Goal: Task Accomplishment & Management: Manage account settings

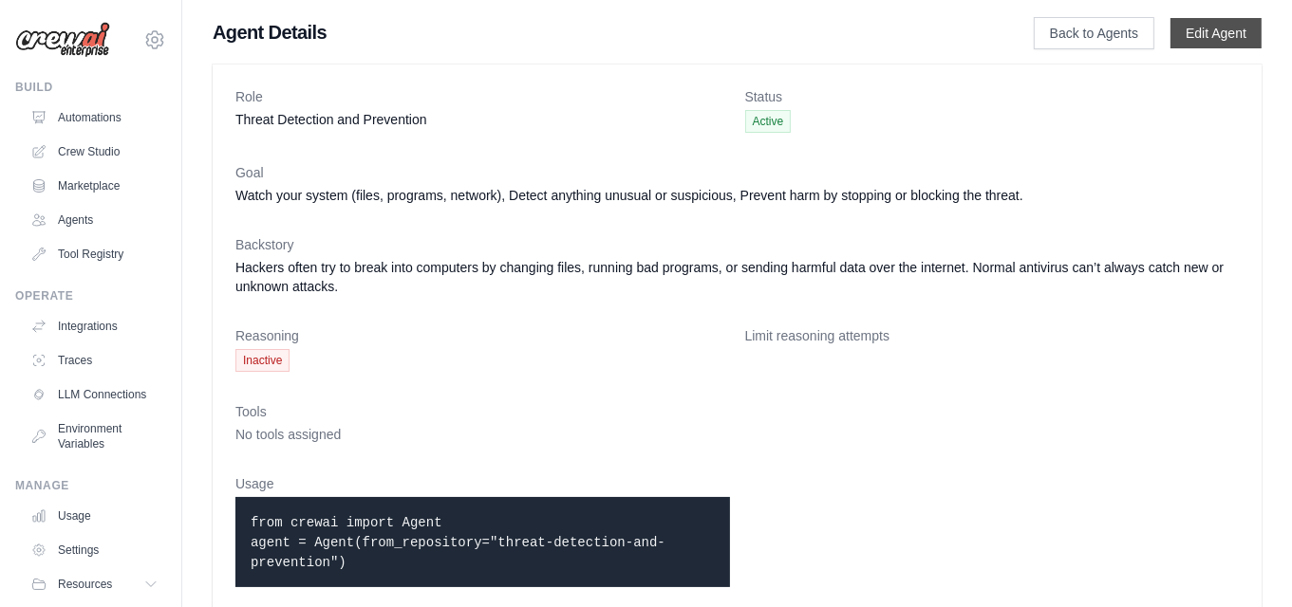
click at [1208, 34] on link "Edit Agent" at bounding box center [1215, 33] width 91 height 30
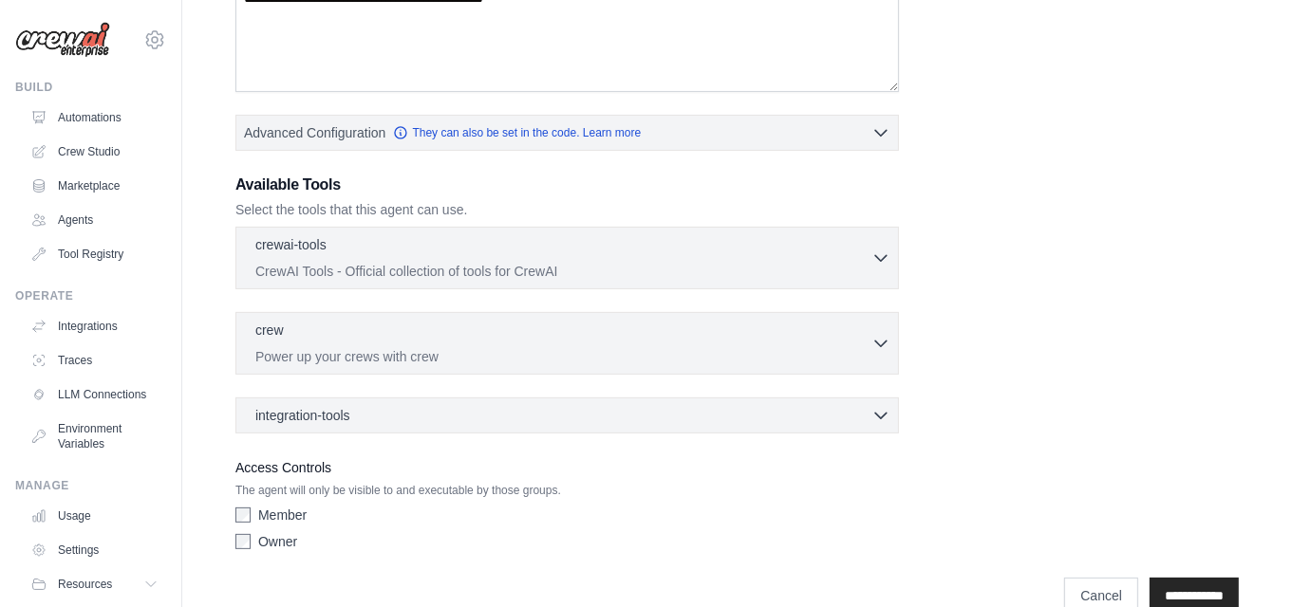
scroll to position [436, 0]
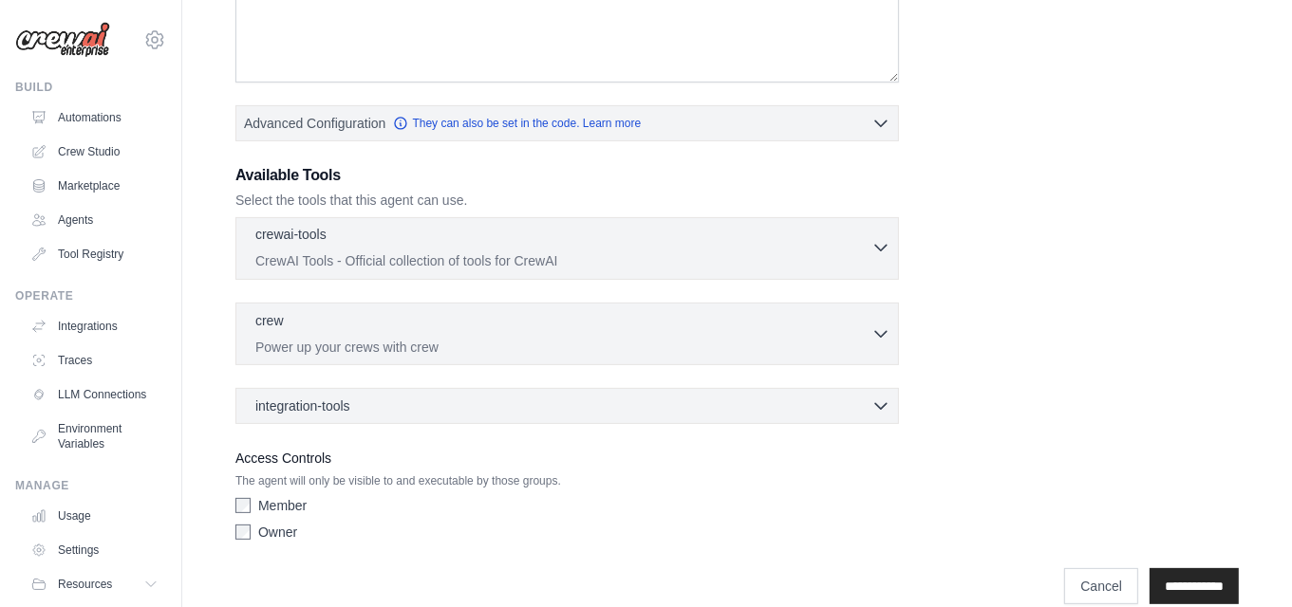
click at [877, 251] on icon "button" at bounding box center [880, 247] width 19 height 19
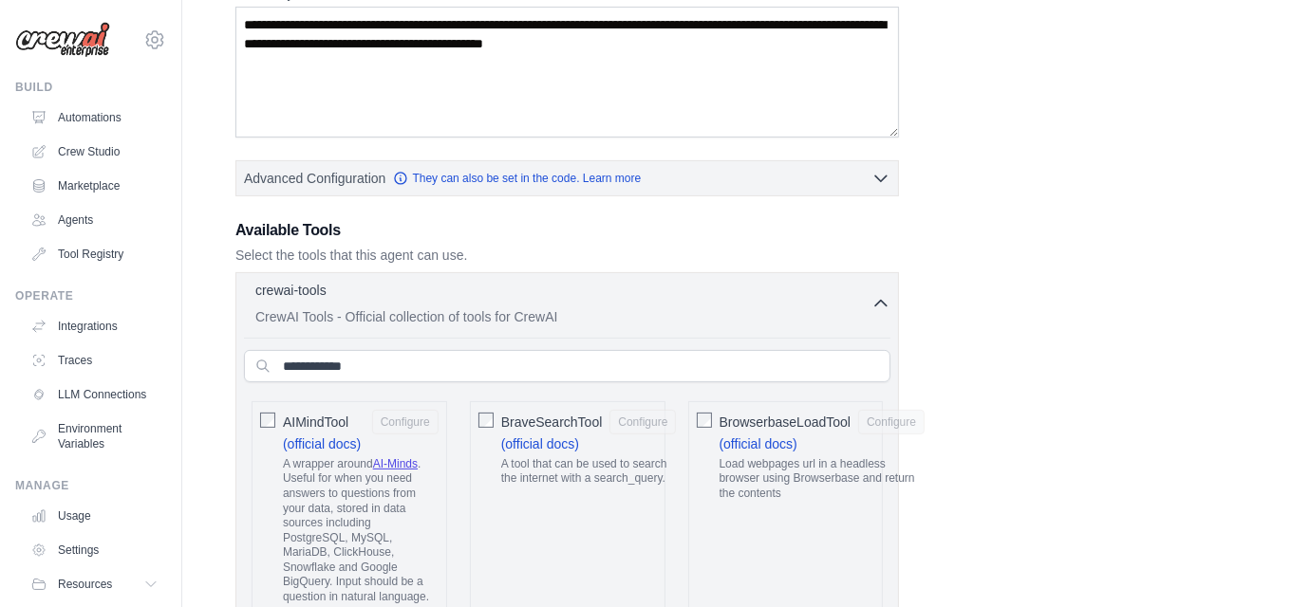
scroll to position [379, 0]
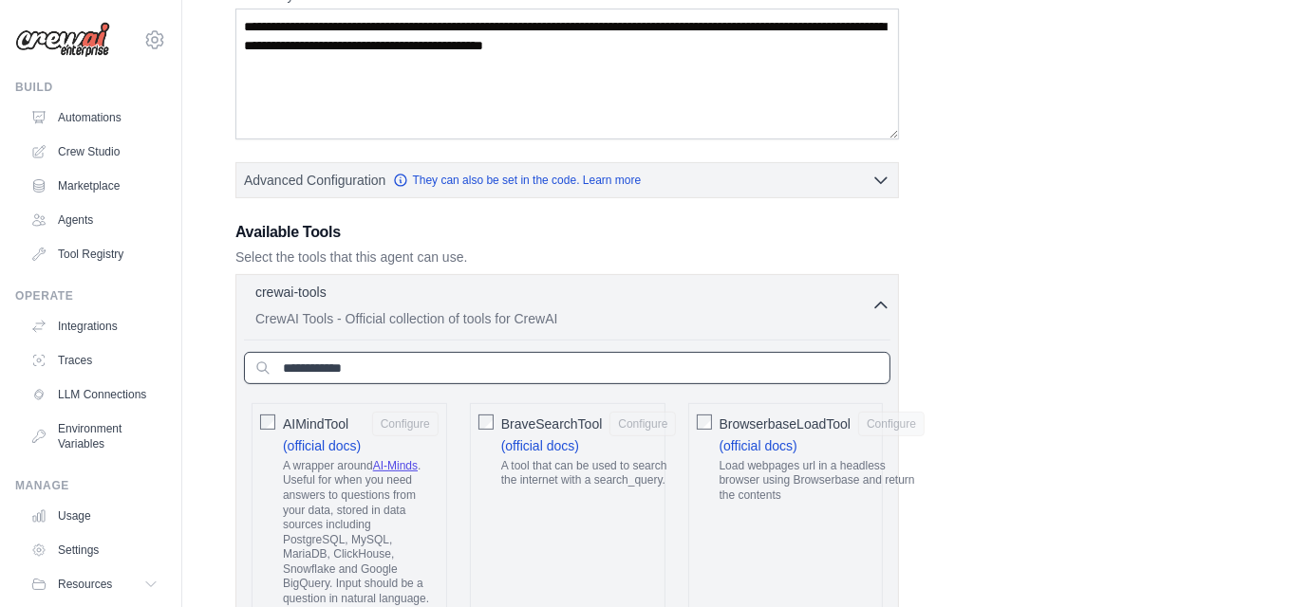
click at [440, 362] on input "text" at bounding box center [567, 368] width 646 height 32
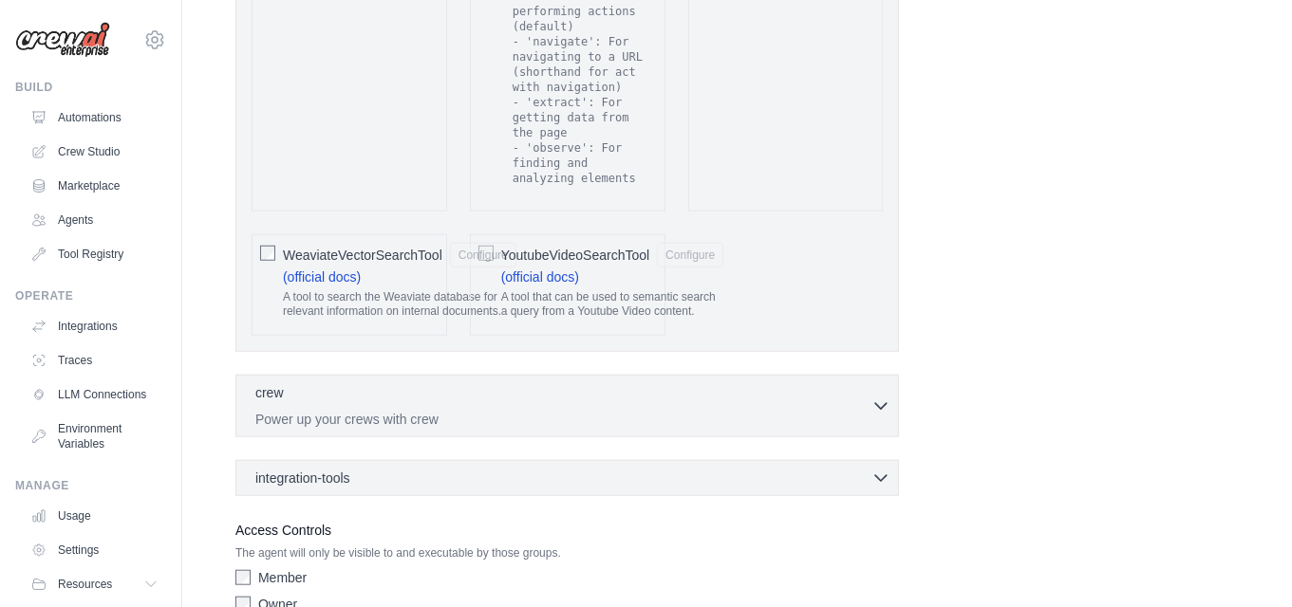
scroll to position [1530, 0]
type input "**"
click at [407, 467] on div "integration-tools 0 selected" at bounding box center [572, 476] width 635 height 19
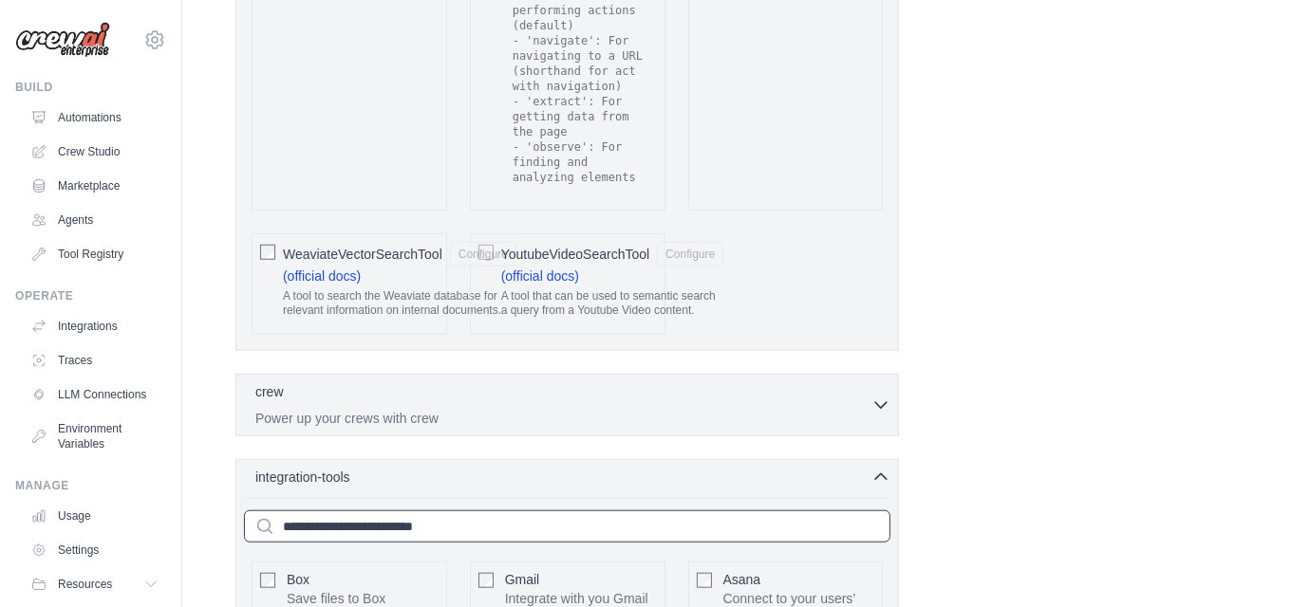
click at [342, 511] on input "text" at bounding box center [567, 527] width 646 height 32
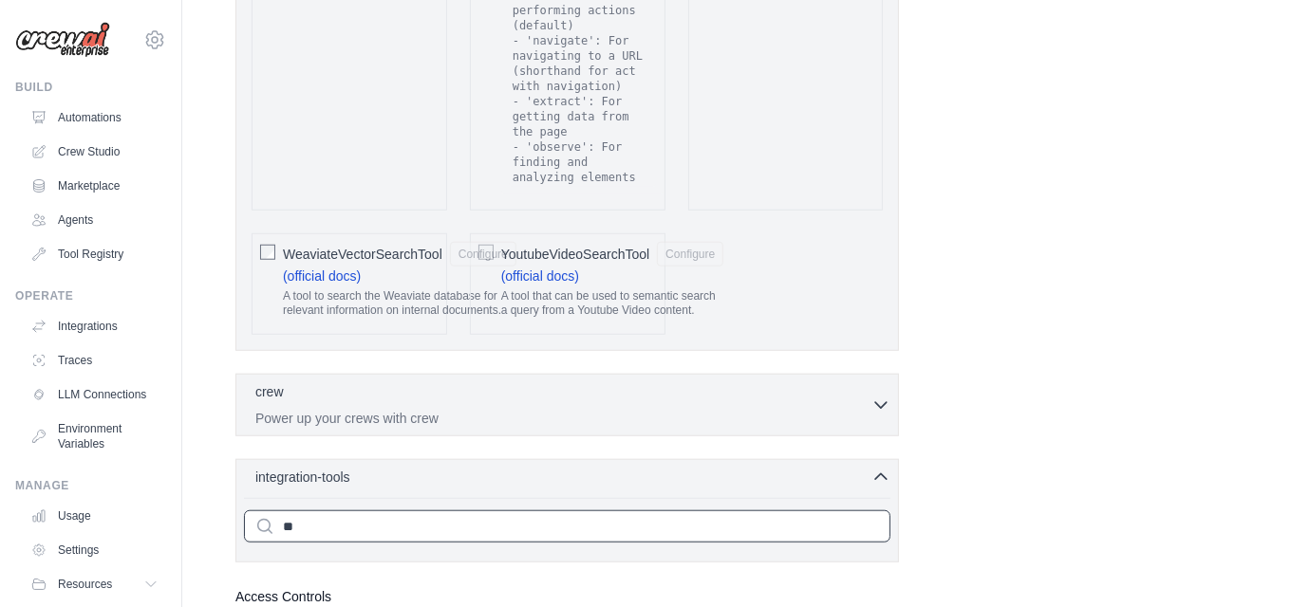
scroll to position [1641, 0]
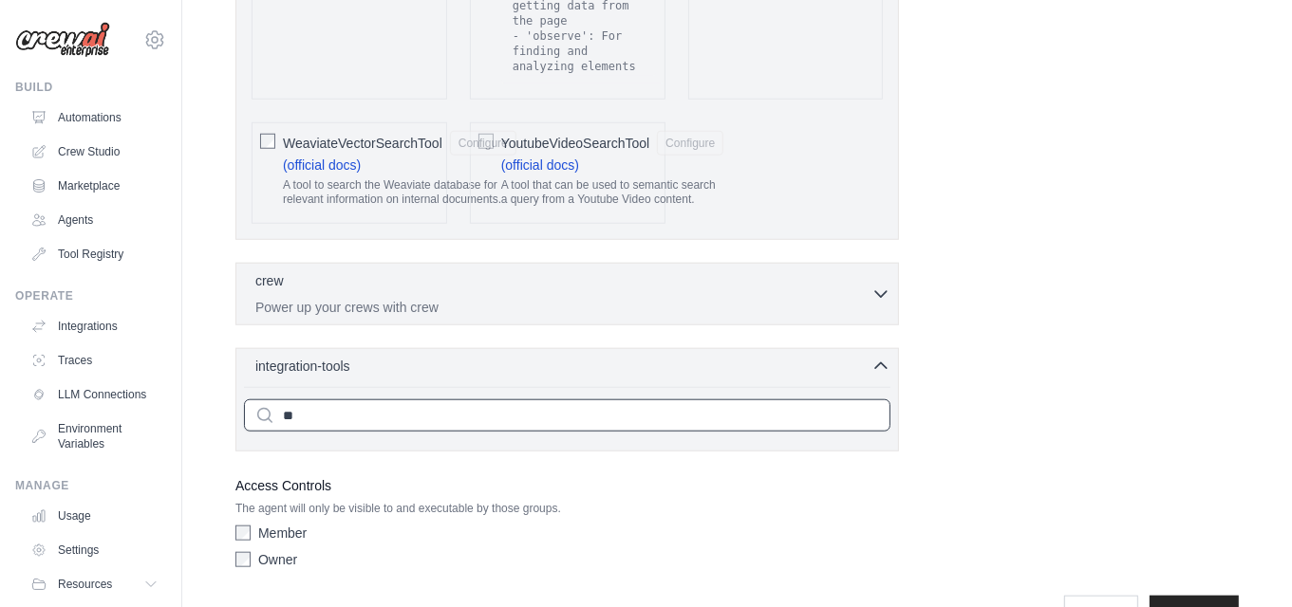
type input "*"
type input "**********"
click at [1149, 596] on input "**********" at bounding box center [1193, 614] width 89 height 36
click at [570, 501] on p "The agent will only be visible to and executable by those groups." at bounding box center [566, 508] width 663 height 15
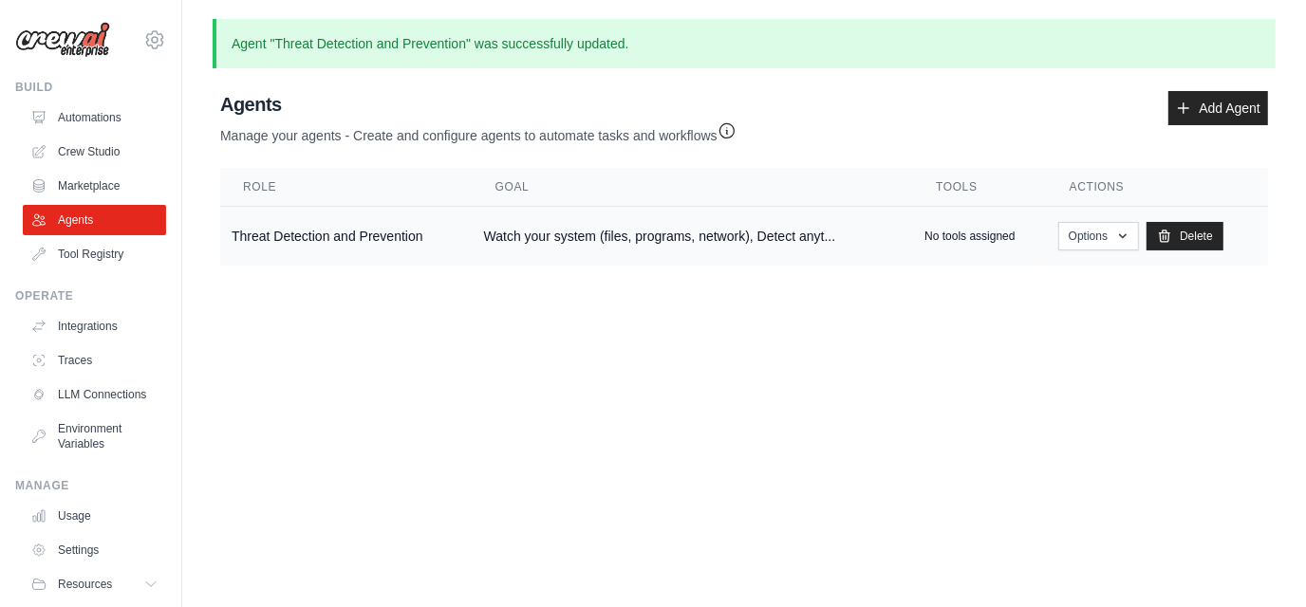
click at [982, 243] on p "No tools assigned" at bounding box center [969, 236] width 90 height 15
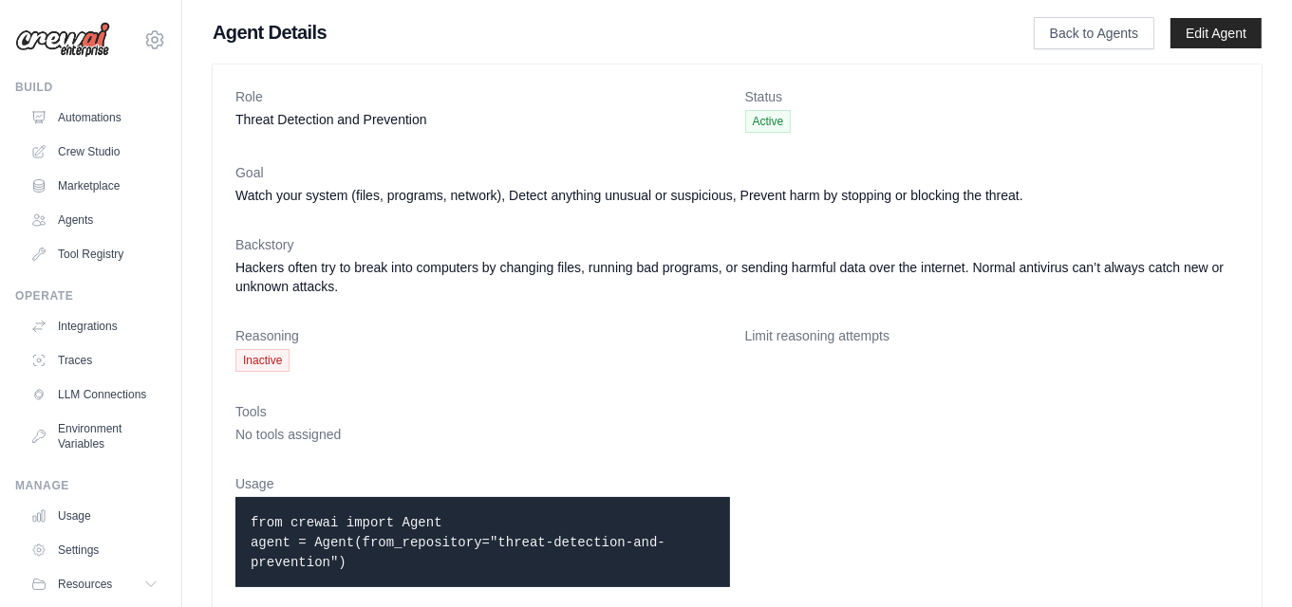
click at [268, 427] on span "No tools assigned" at bounding box center [287, 434] width 105 height 15
click at [1196, 24] on link "Edit Agent" at bounding box center [1215, 33] width 91 height 30
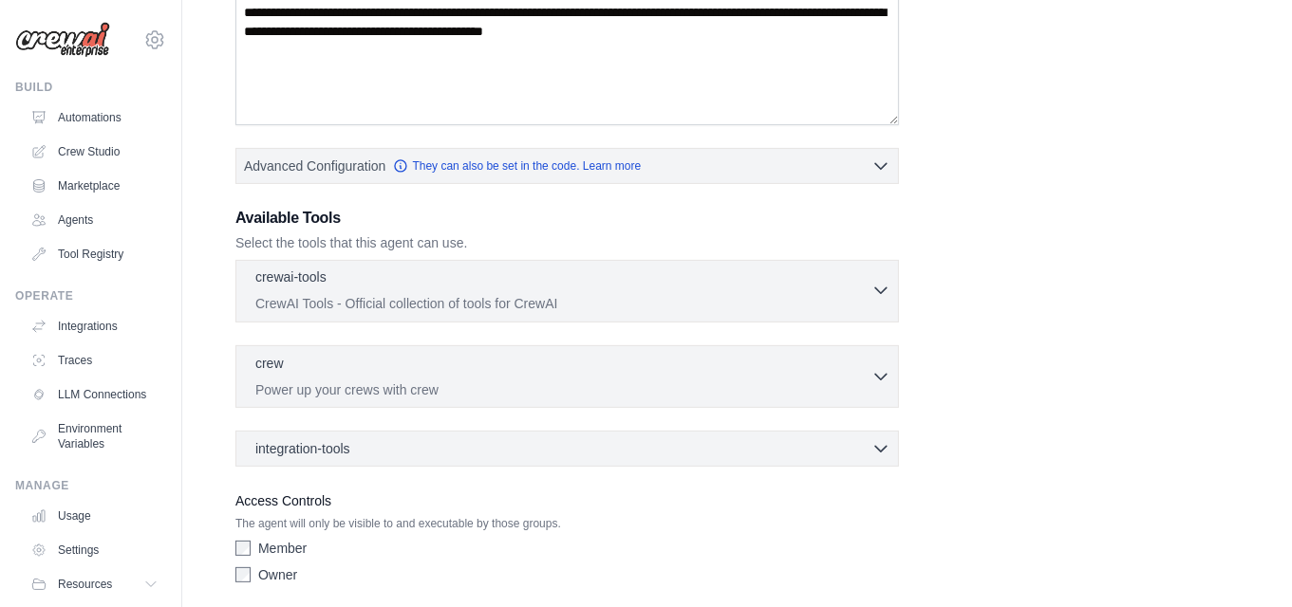
scroll to position [458, 0]
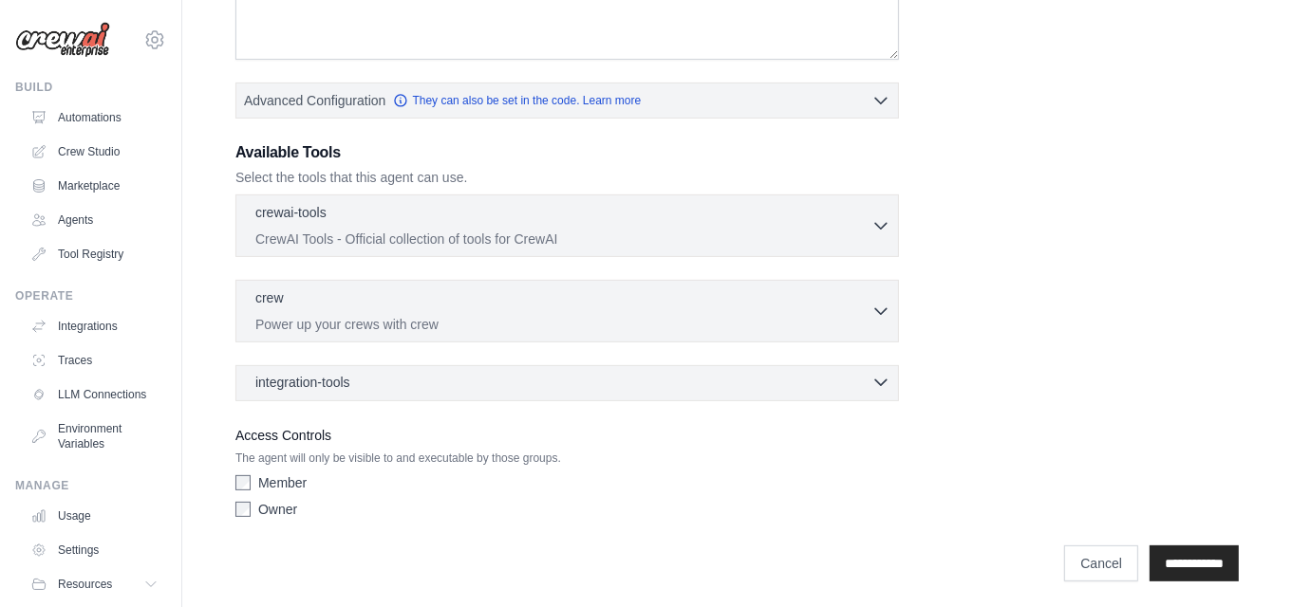
click at [877, 382] on icon "button" at bounding box center [880, 382] width 19 height 19
